Goal: Information Seeking & Learning: Find specific fact

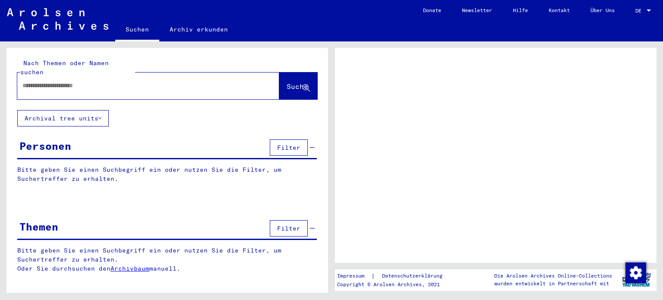
click at [73, 76] on div at bounding box center [137, 85] width 241 height 19
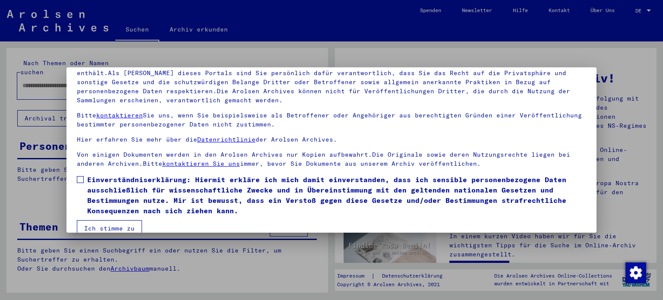
scroll to position [73, 0]
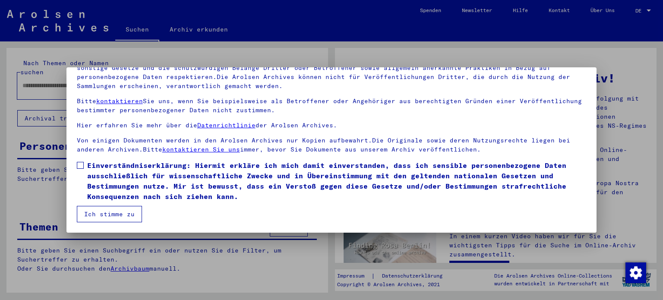
click at [84, 167] on label "Einverständniserklärung: Hiermit erkläre ich mich damit einverstanden, dass ich…" at bounding box center [332, 180] width 510 height 41
click at [122, 214] on button "Ich stimme zu" at bounding box center [109, 214] width 65 height 16
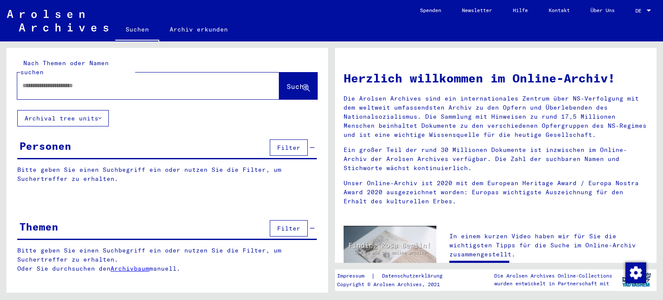
click at [69, 81] on input "text" at bounding box center [137, 85] width 231 height 9
type input "**********"
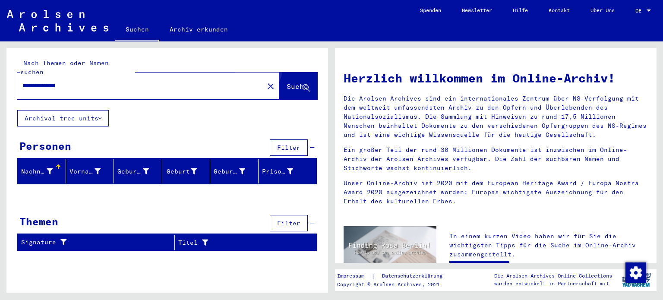
click at [289, 73] on button "Suche" at bounding box center [298, 86] width 38 height 27
click at [287, 82] on span "Suche" at bounding box center [298, 86] width 22 height 9
